Goal: Task Accomplishment & Management: Manage account settings

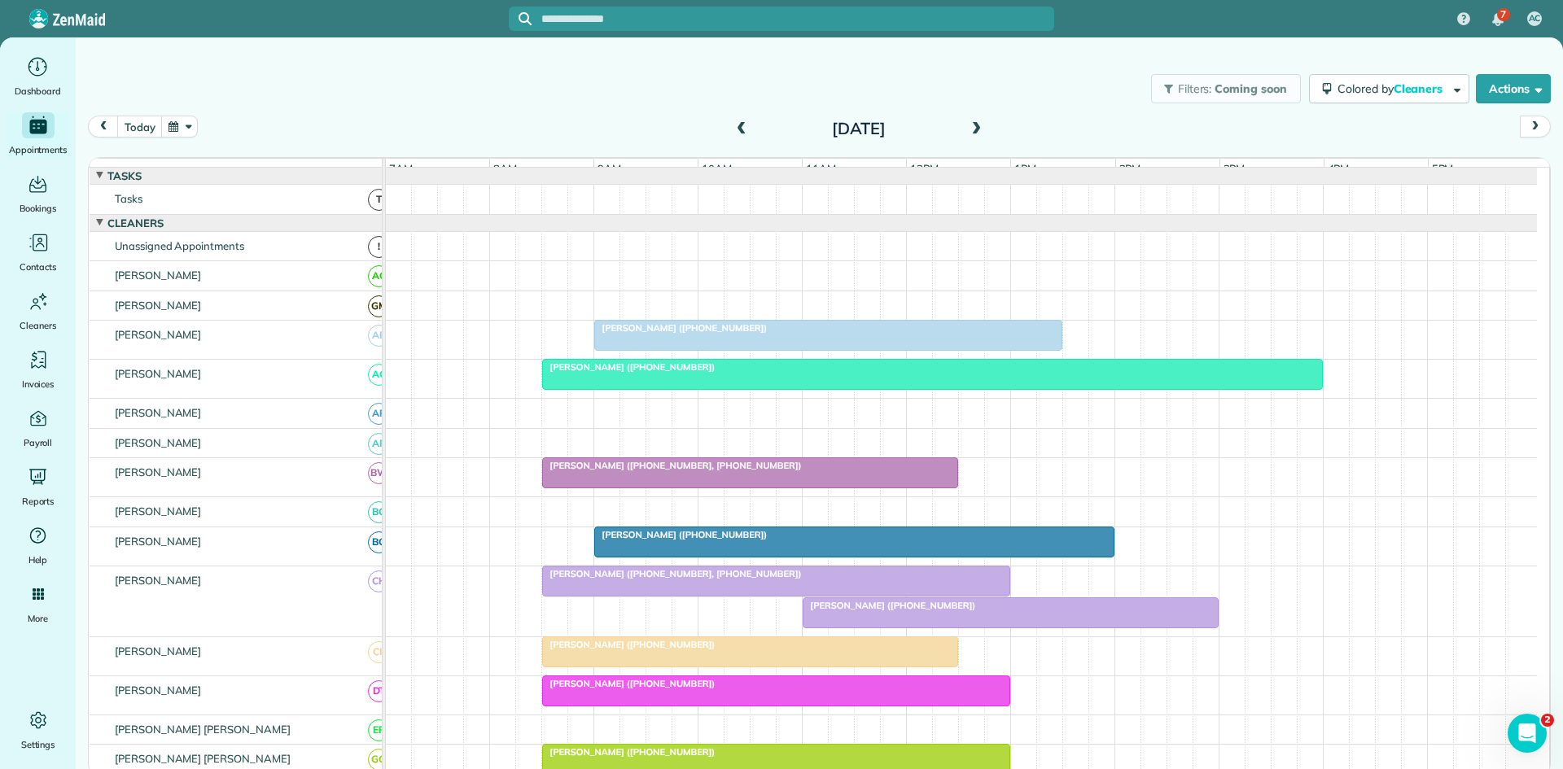
click at [685, 389] on div at bounding box center [932, 374] width 779 height 29
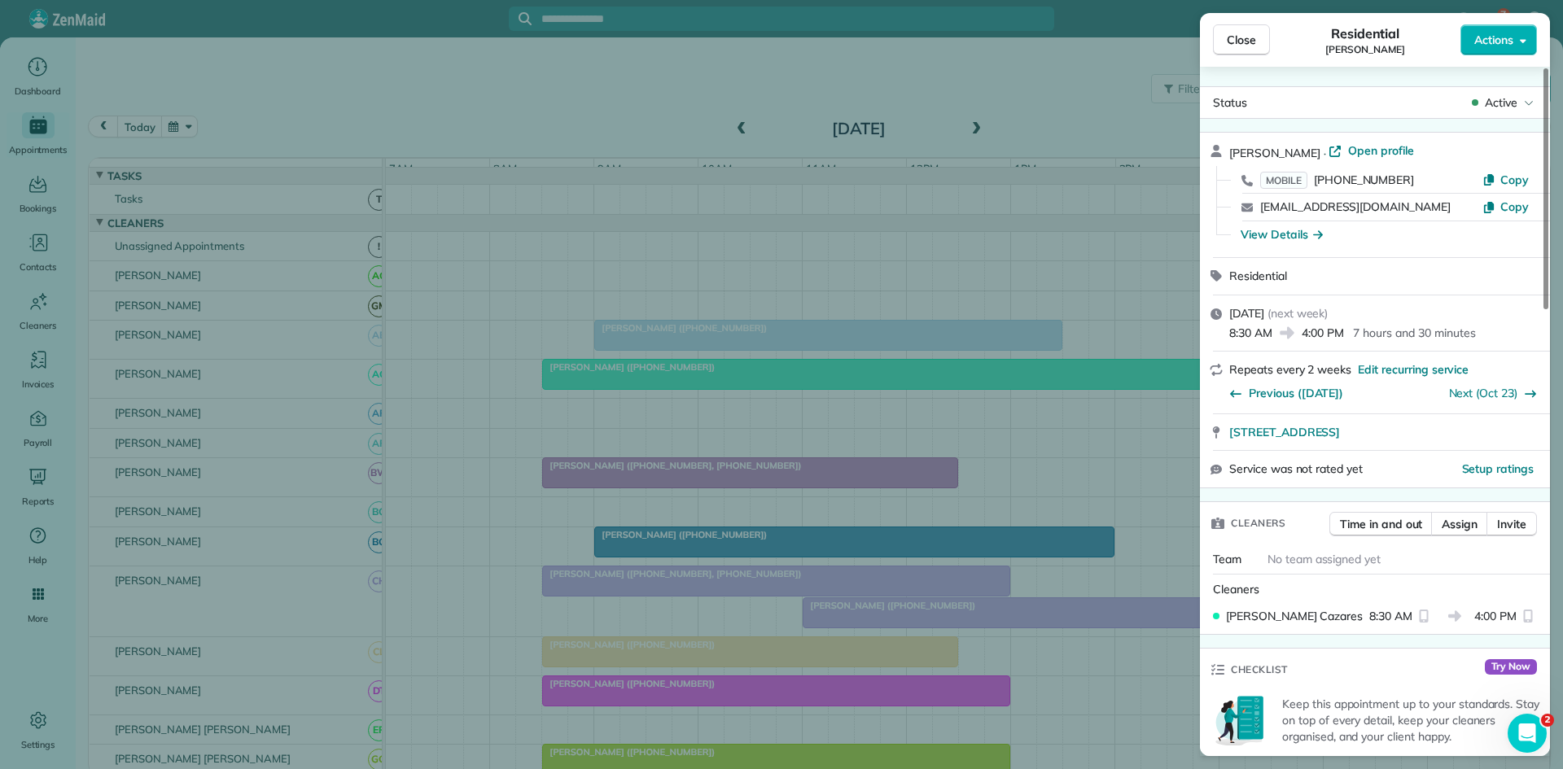
click at [702, 462] on div "Close Residential Lisa Barton Actions Status Active Lisa Barton · Open profile …" at bounding box center [781, 384] width 1563 height 769
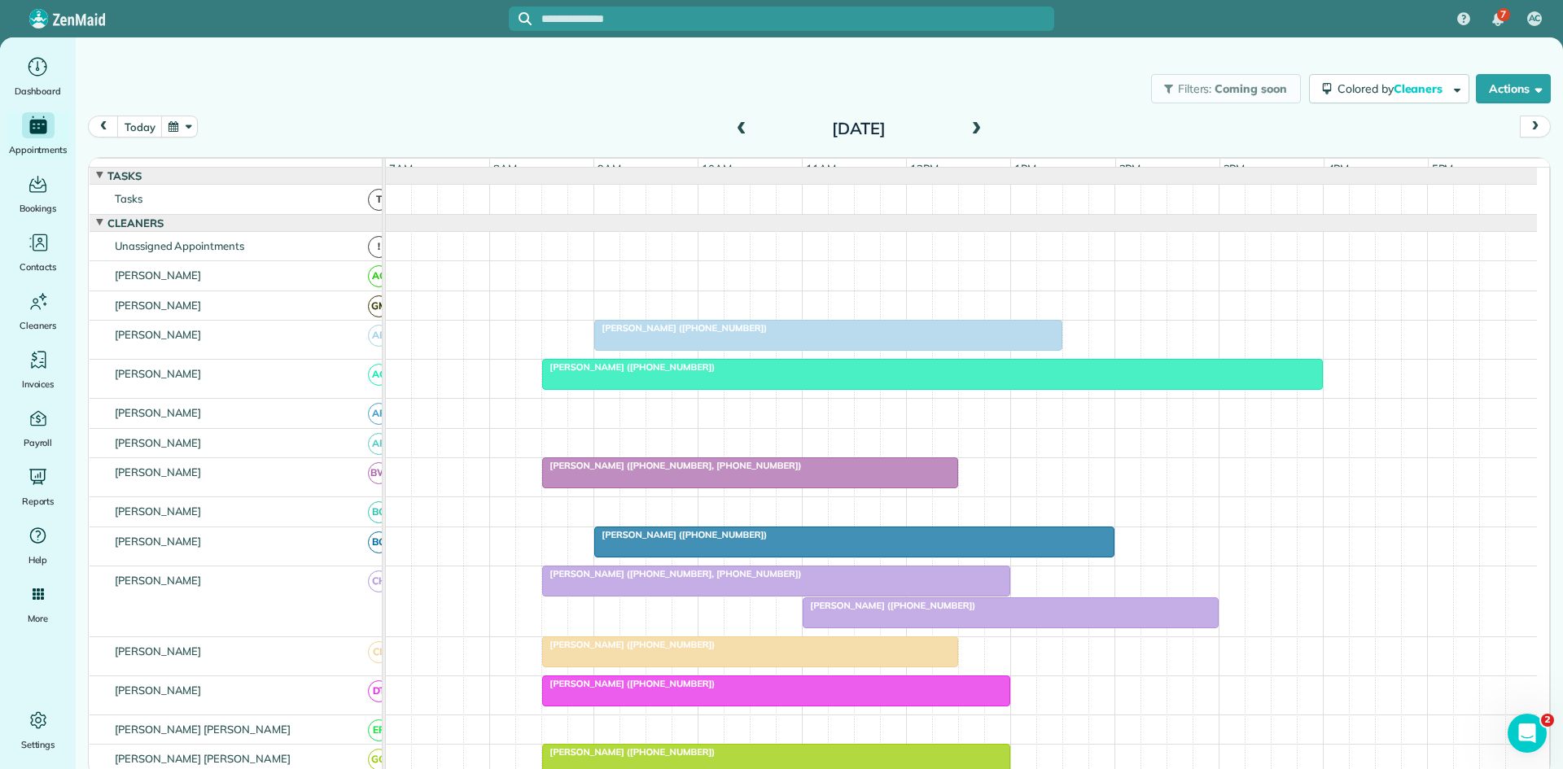
click at [748, 386] on div at bounding box center [932, 374] width 779 height 29
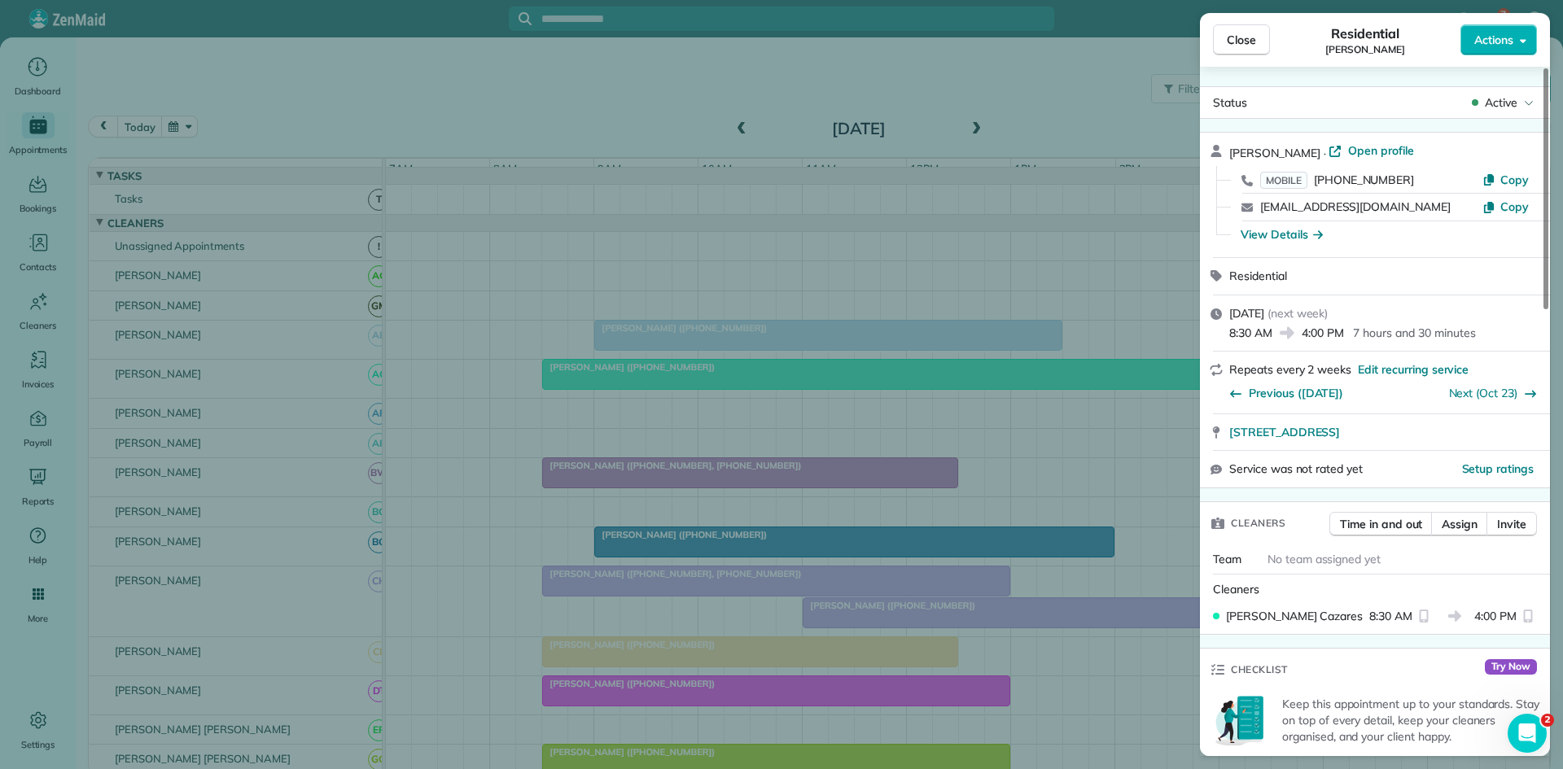
click at [748, 388] on div "Close Residential Lisa Barton Actions Status Active Lisa Barton · Open profile …" at bounding box center [781, 384] width 1563 height 769
